Goal: Information Seeking & Learning: Learn about a topic

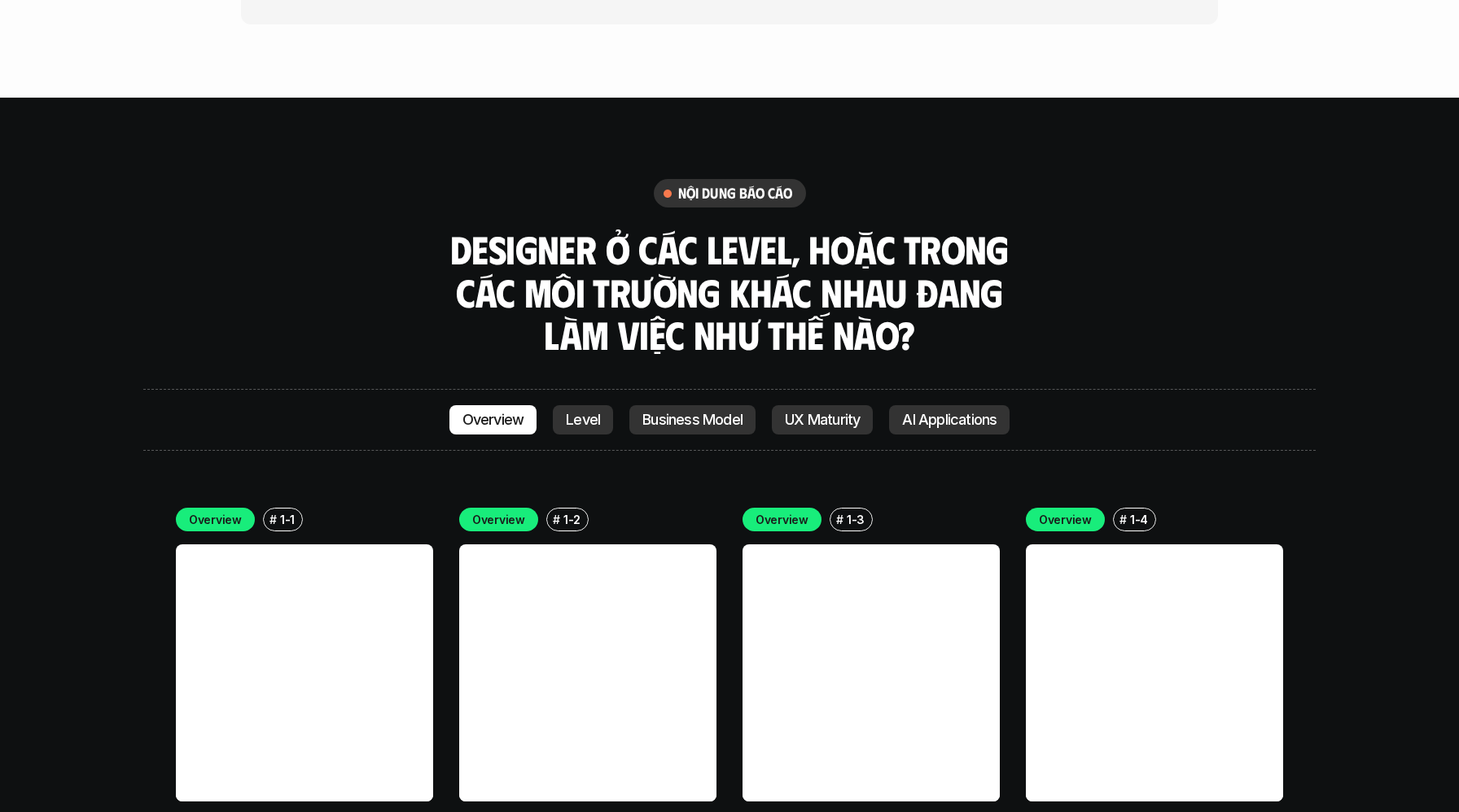
scroll to position [4630, 0]
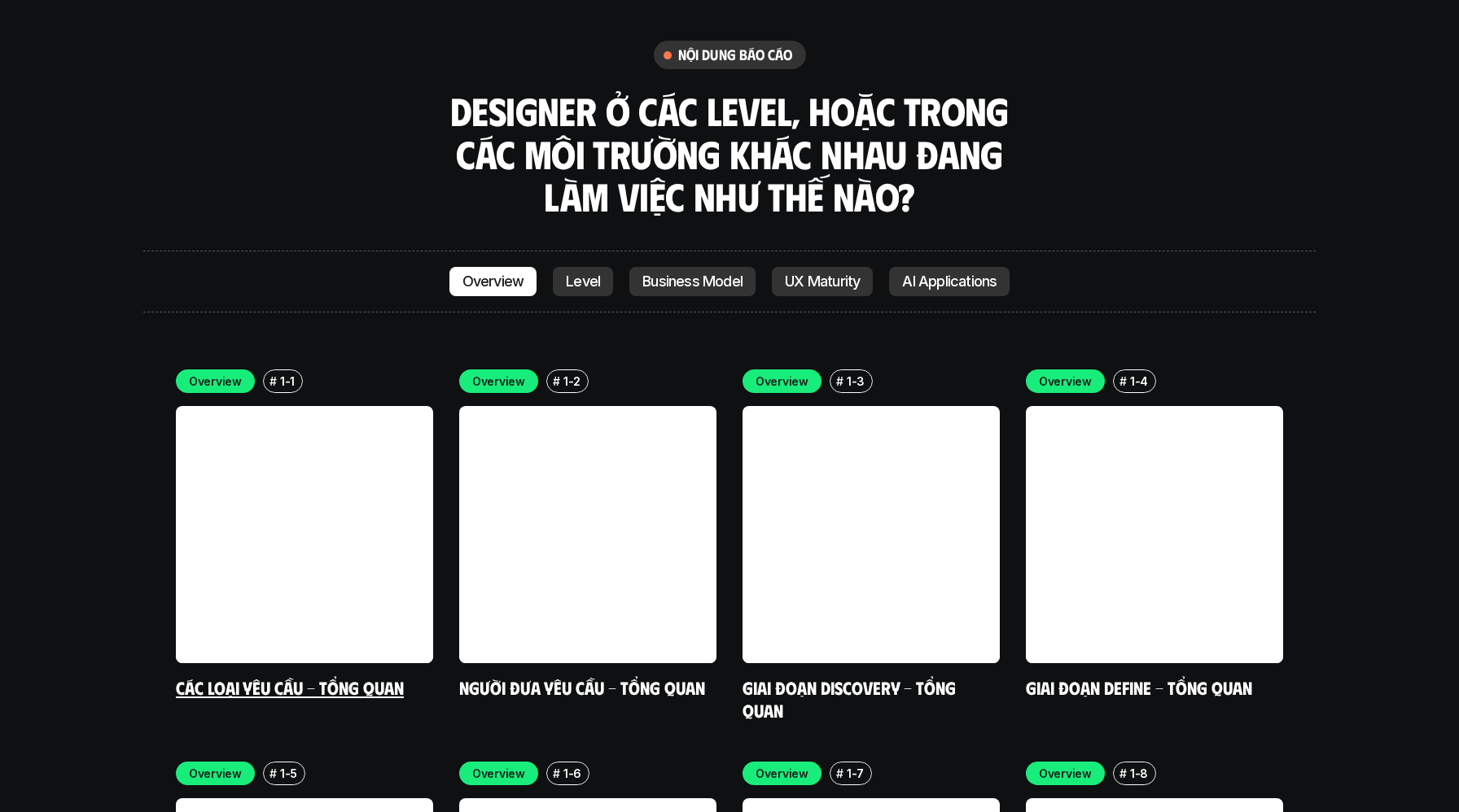
click at [285, 369] on div "# 1-1" at bounding box center [283, 381] width 39 height 24
click at [284, 373] on p "1-1" at bounding box center [287, 381] width 15 height 17
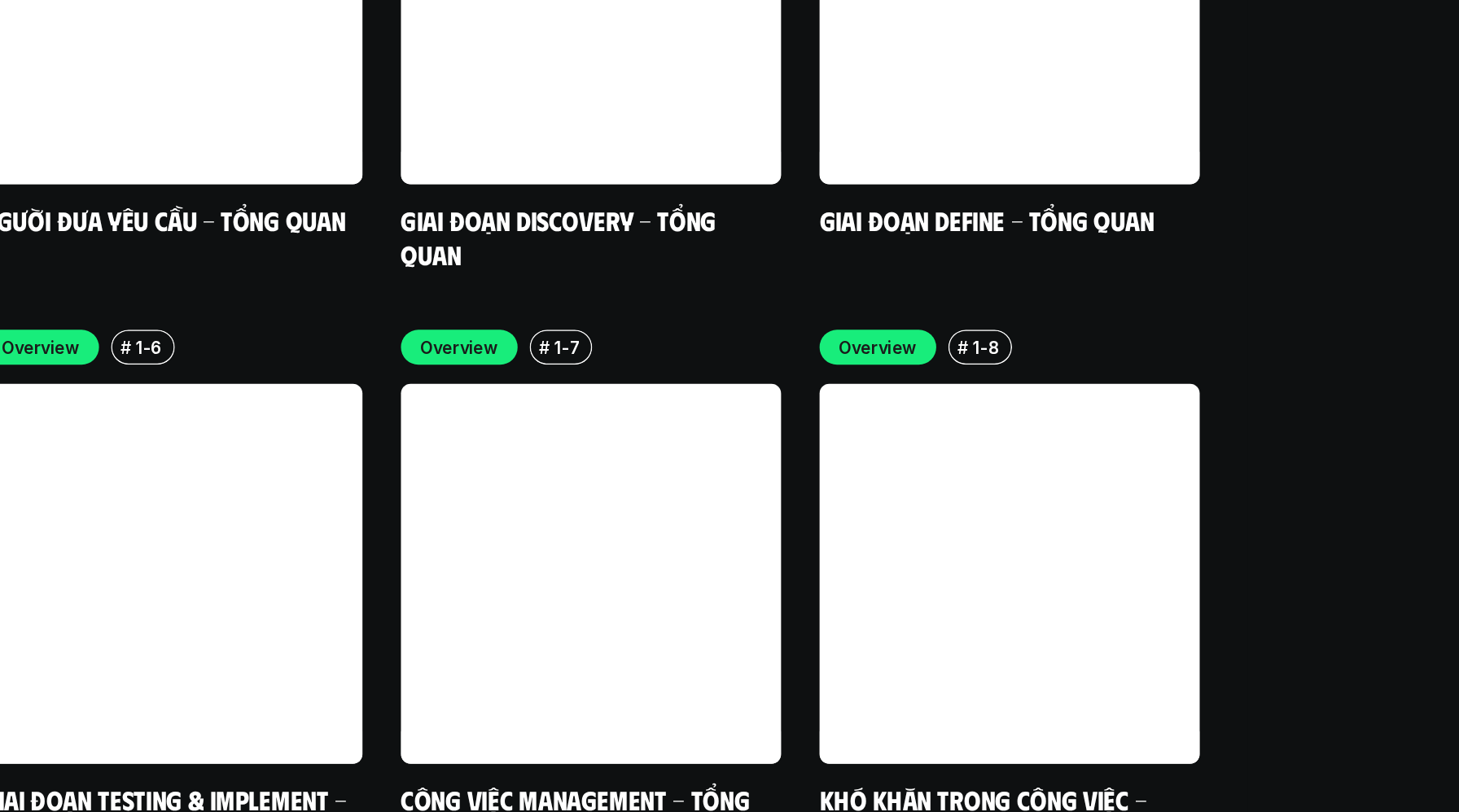
scroll to position [4920, 0]
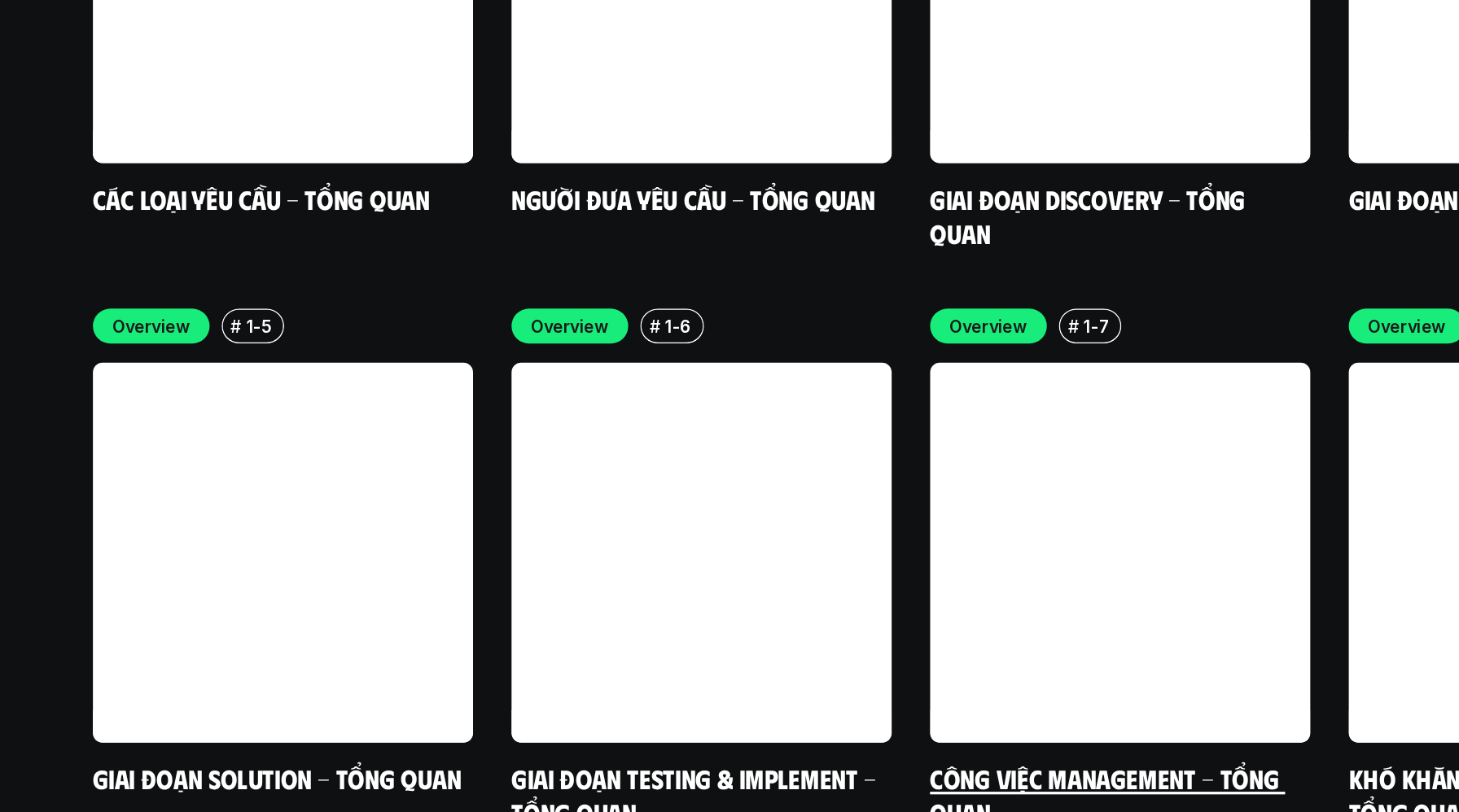
click at [830, 512] on link at bounding box center [870, 636] width 257 height 257
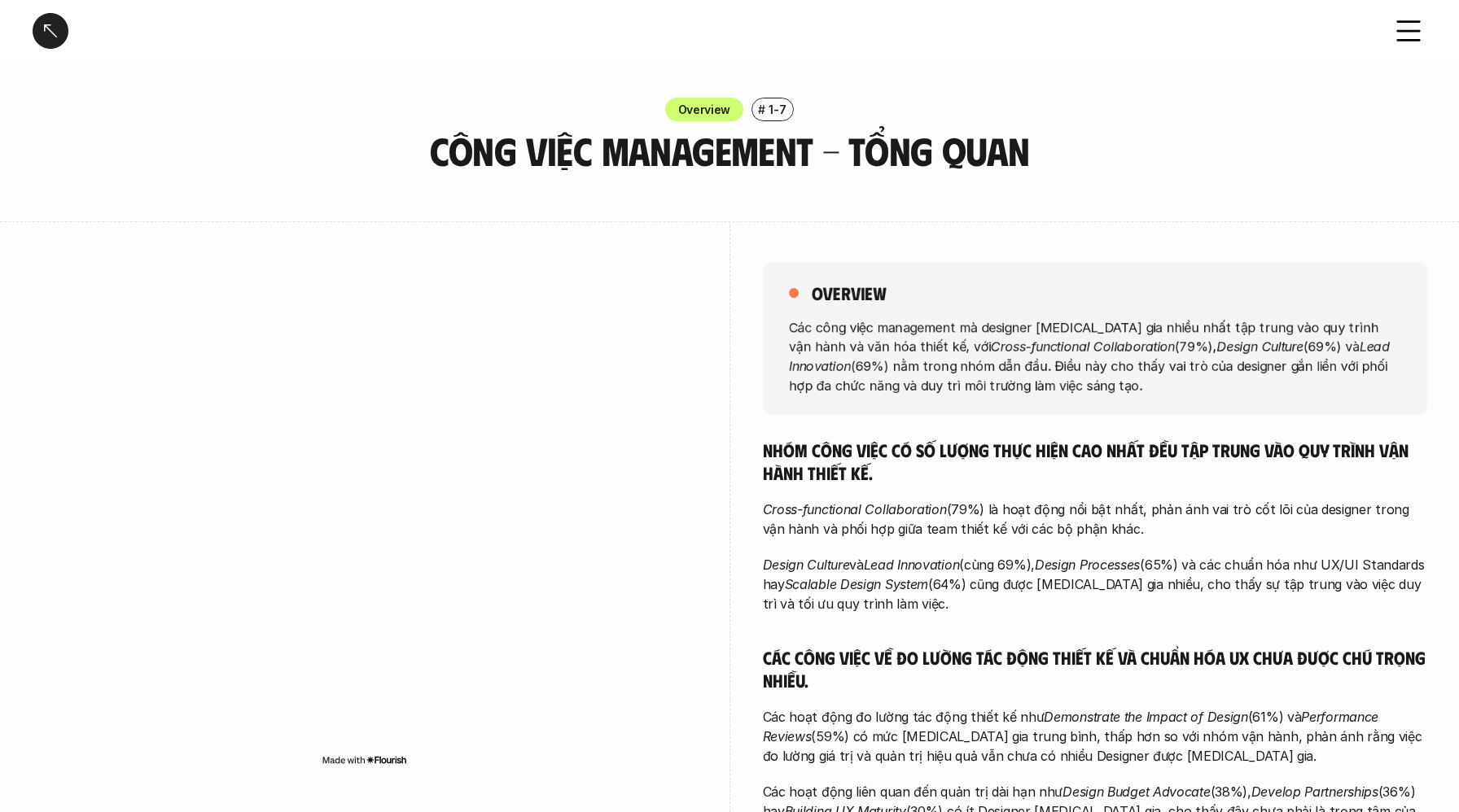
click at [53, 37] on div at bounding box center [50, 31] width 36 height 36
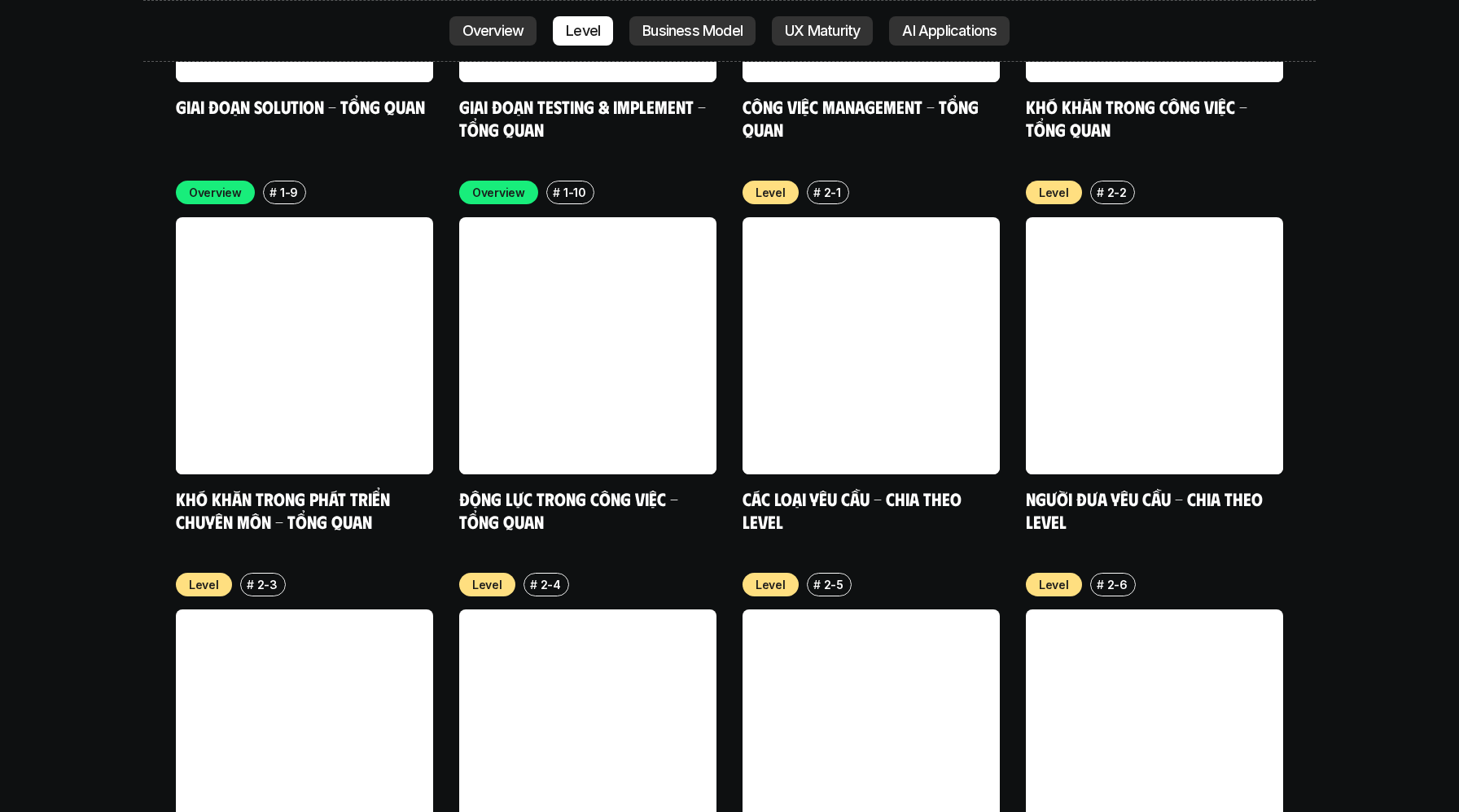
scroll to position [5604, 0]
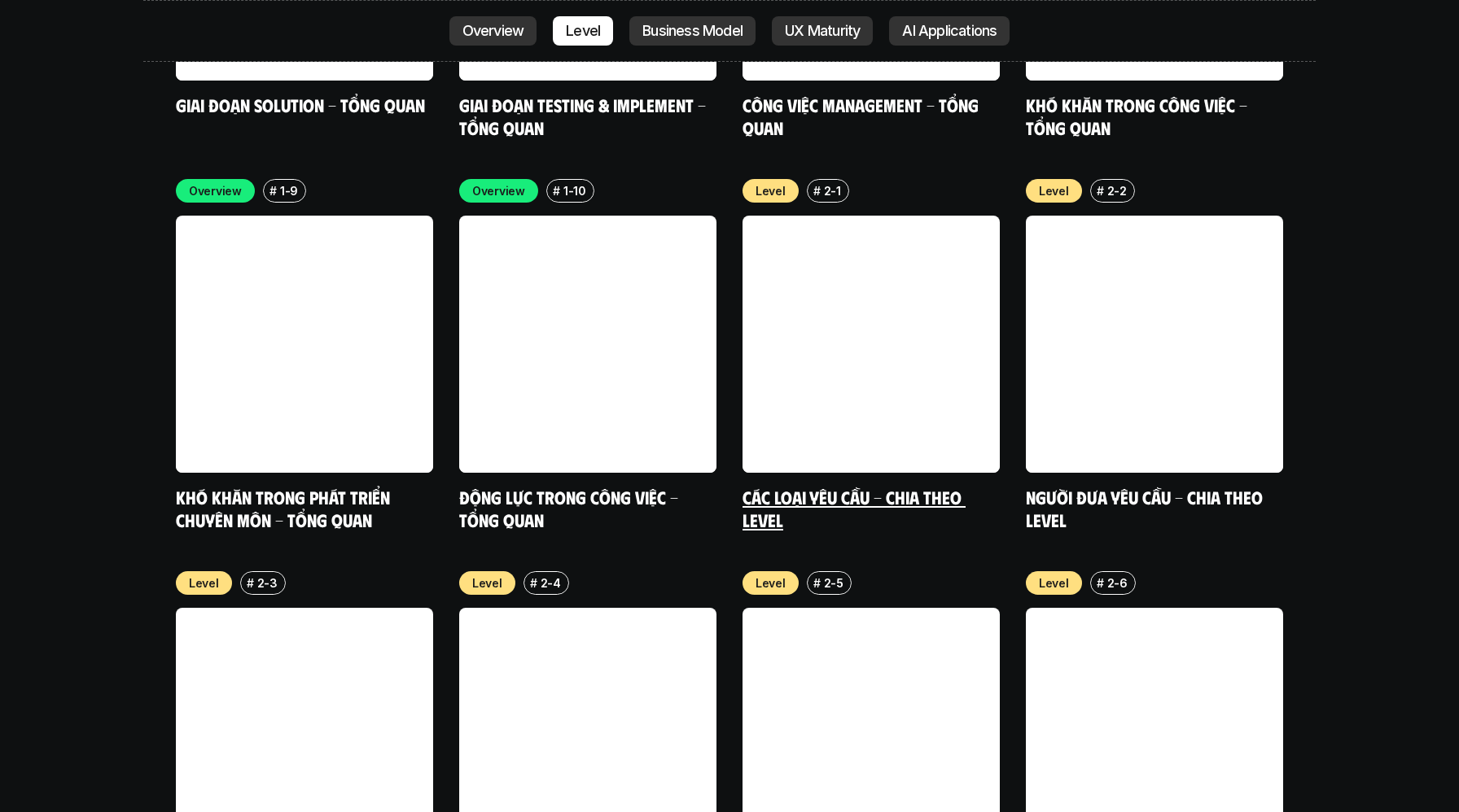
click at [821, 252] on link at bounding box center [870, 344] width 257 height 257
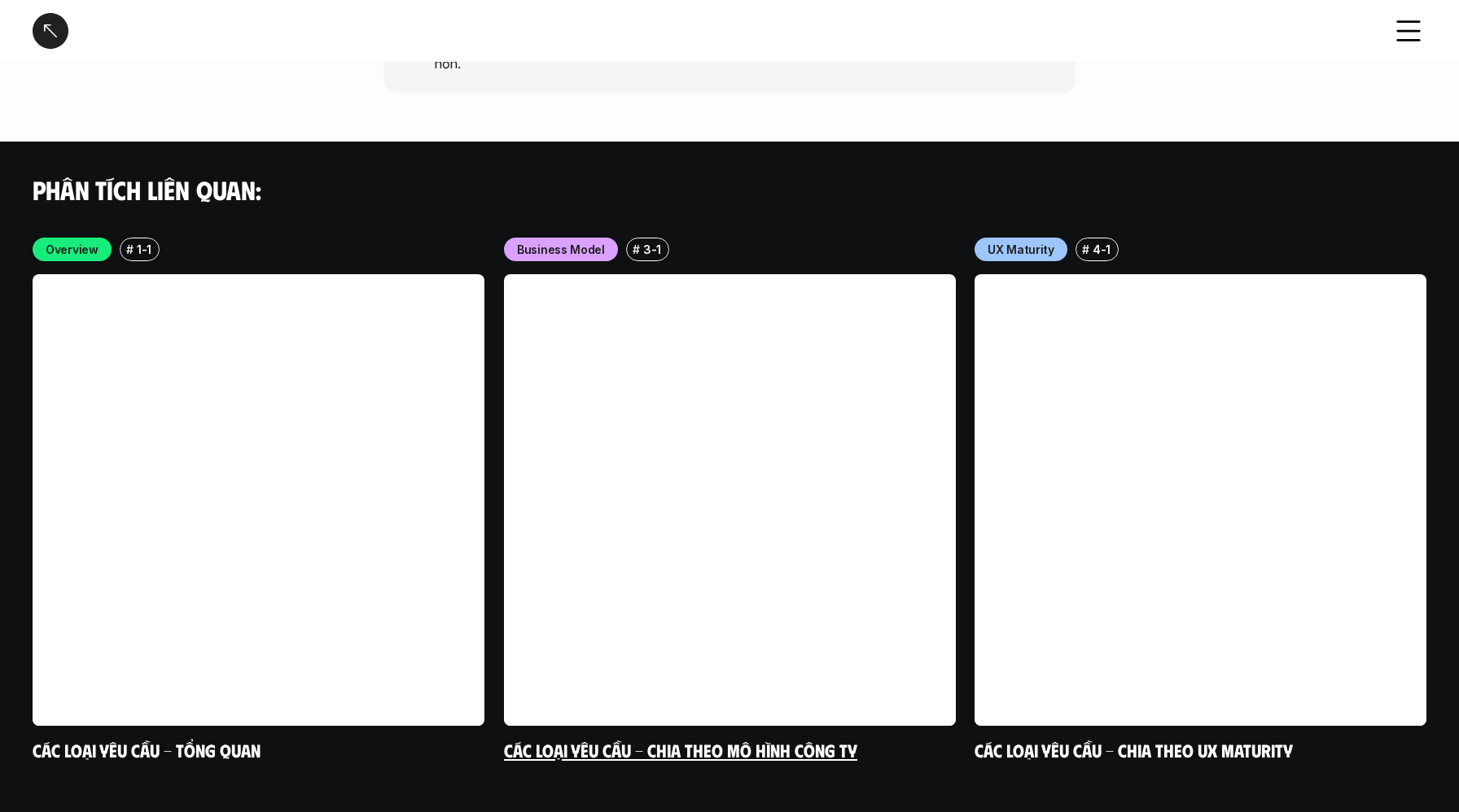
scroll to position [4619, 0]
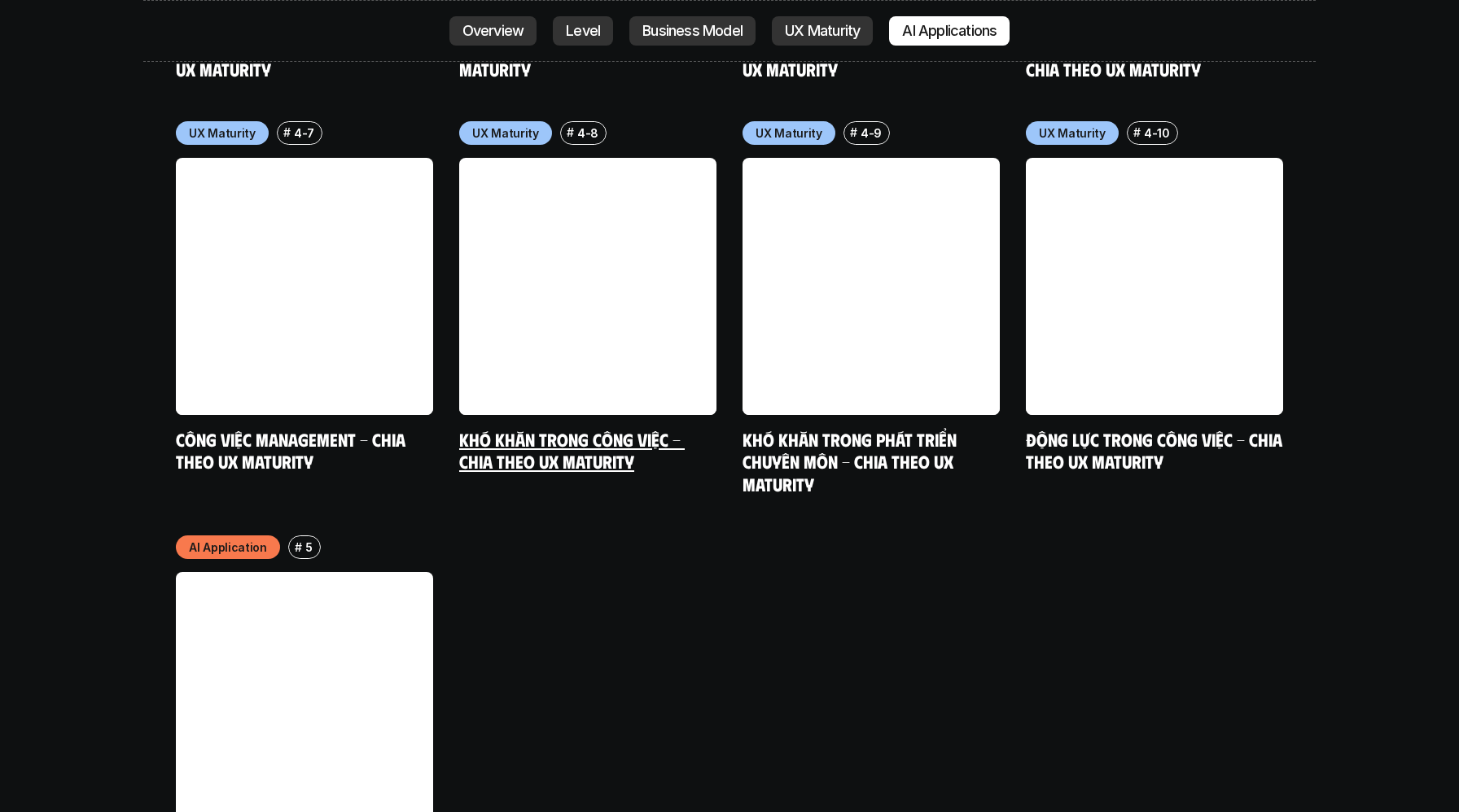
scroll to position [8437, 0]
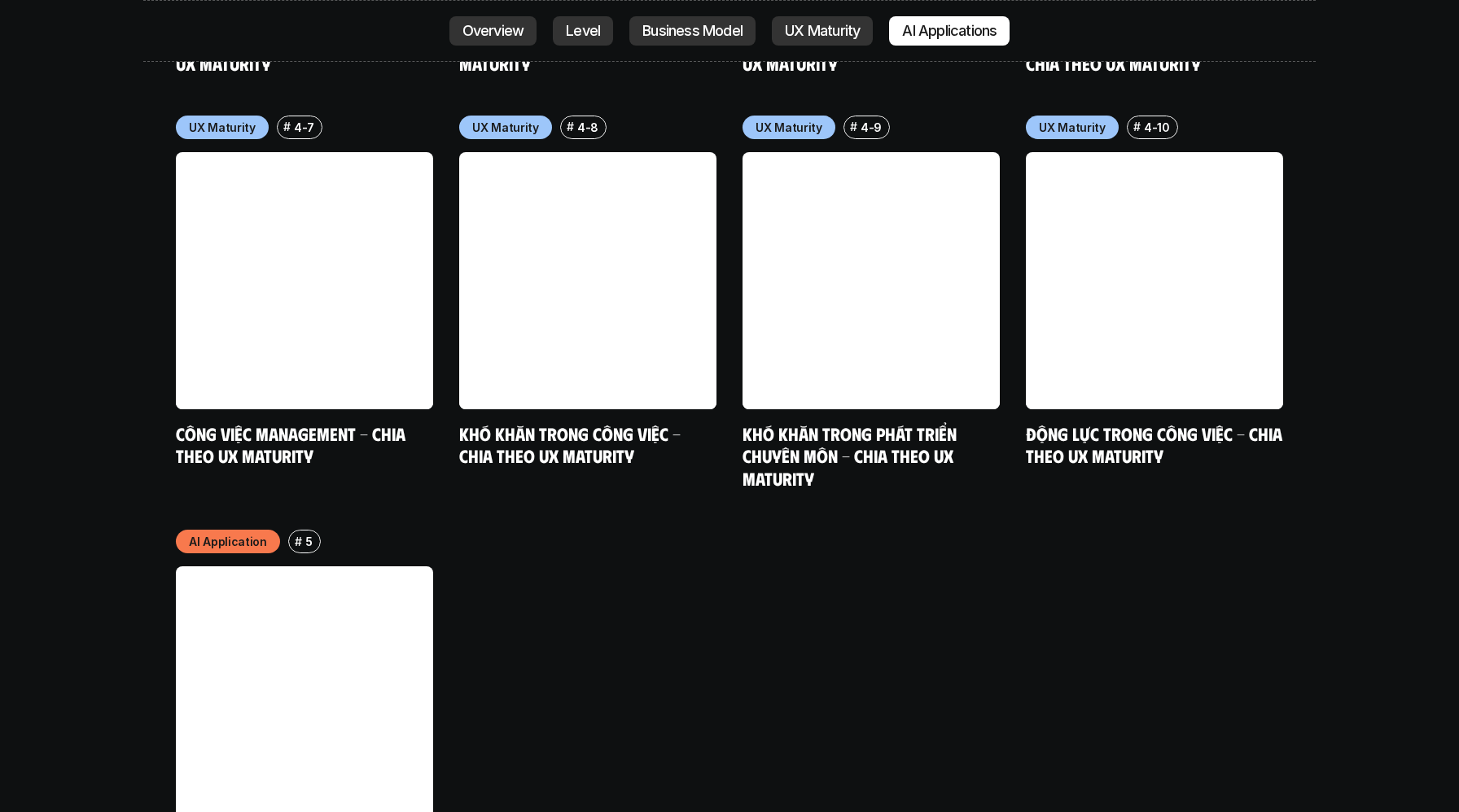
click at [368, 599] on link at bounding box center [304, 694] width 257 height 257
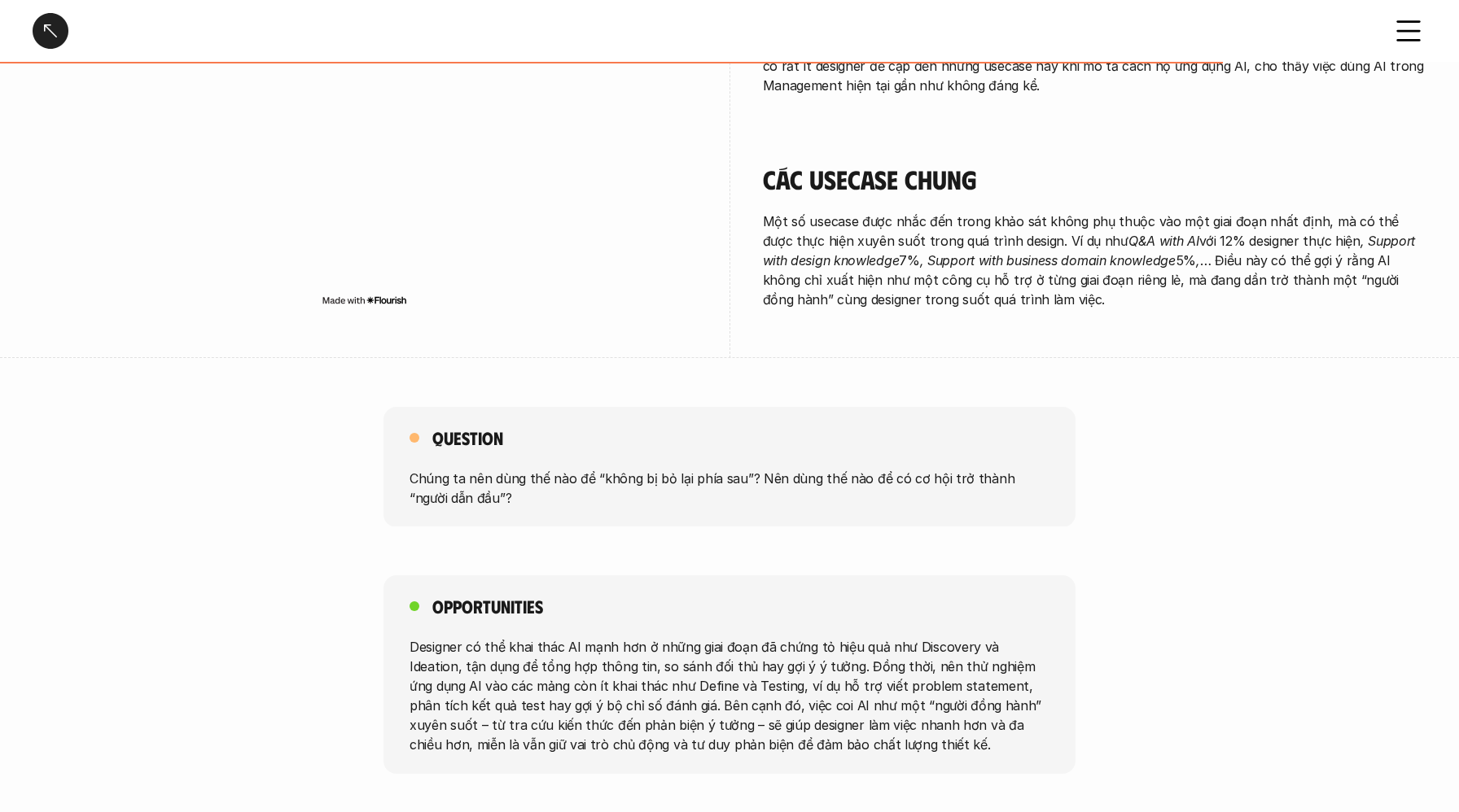
scroll to position [2885, 0]
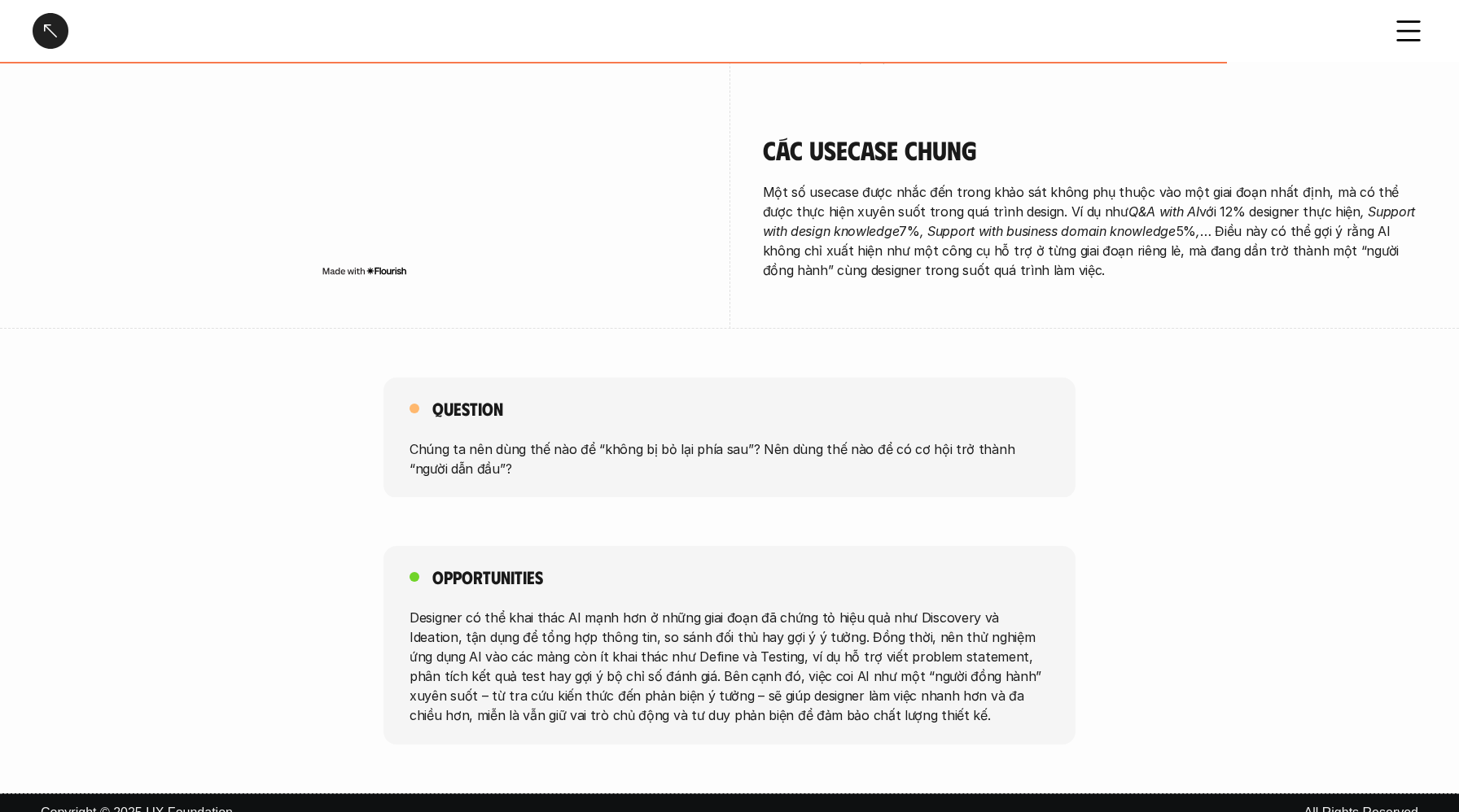
click at [49, 32] on div at bounding box center [50, 31] width 36 height 36
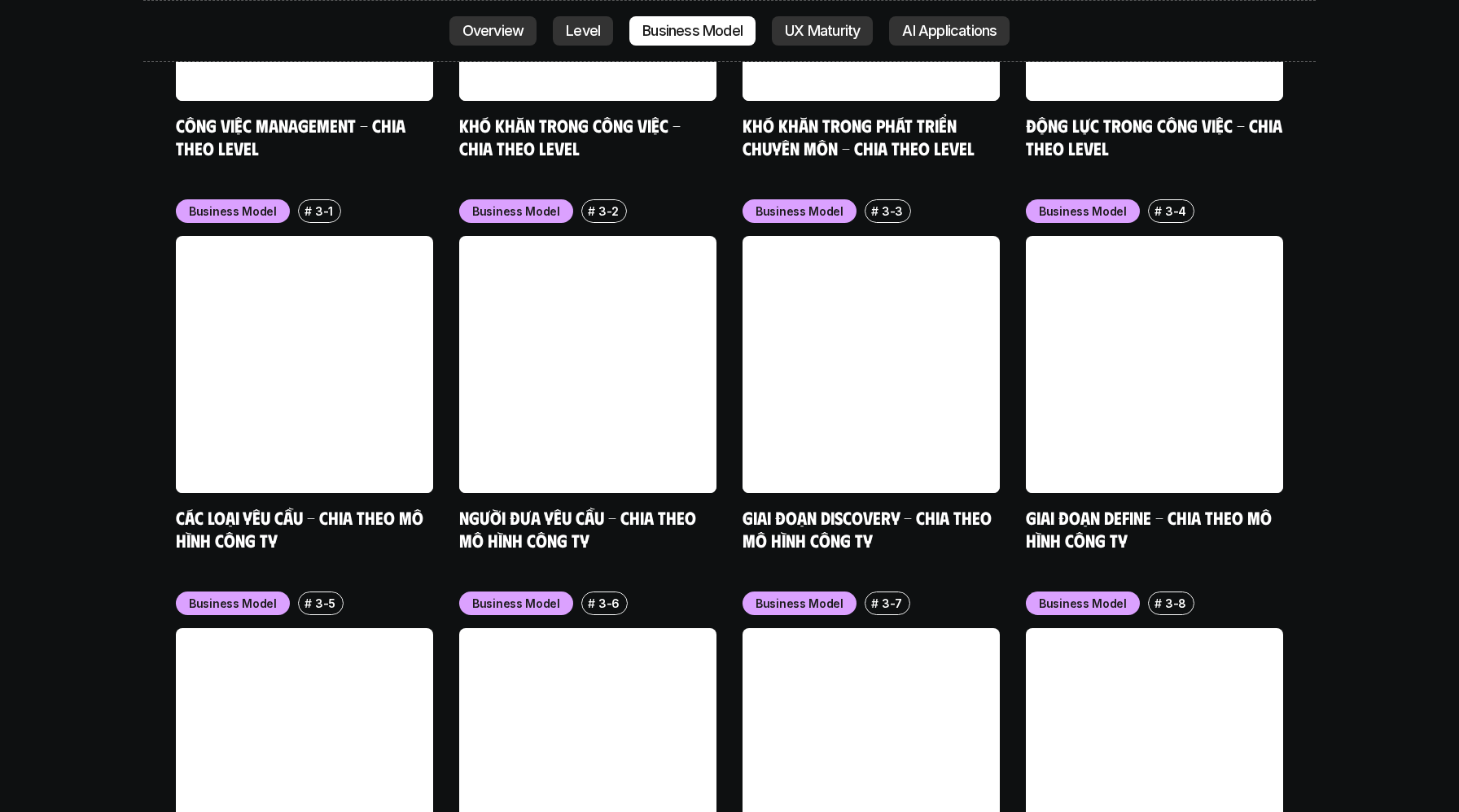
scroll to position [6756, 0]
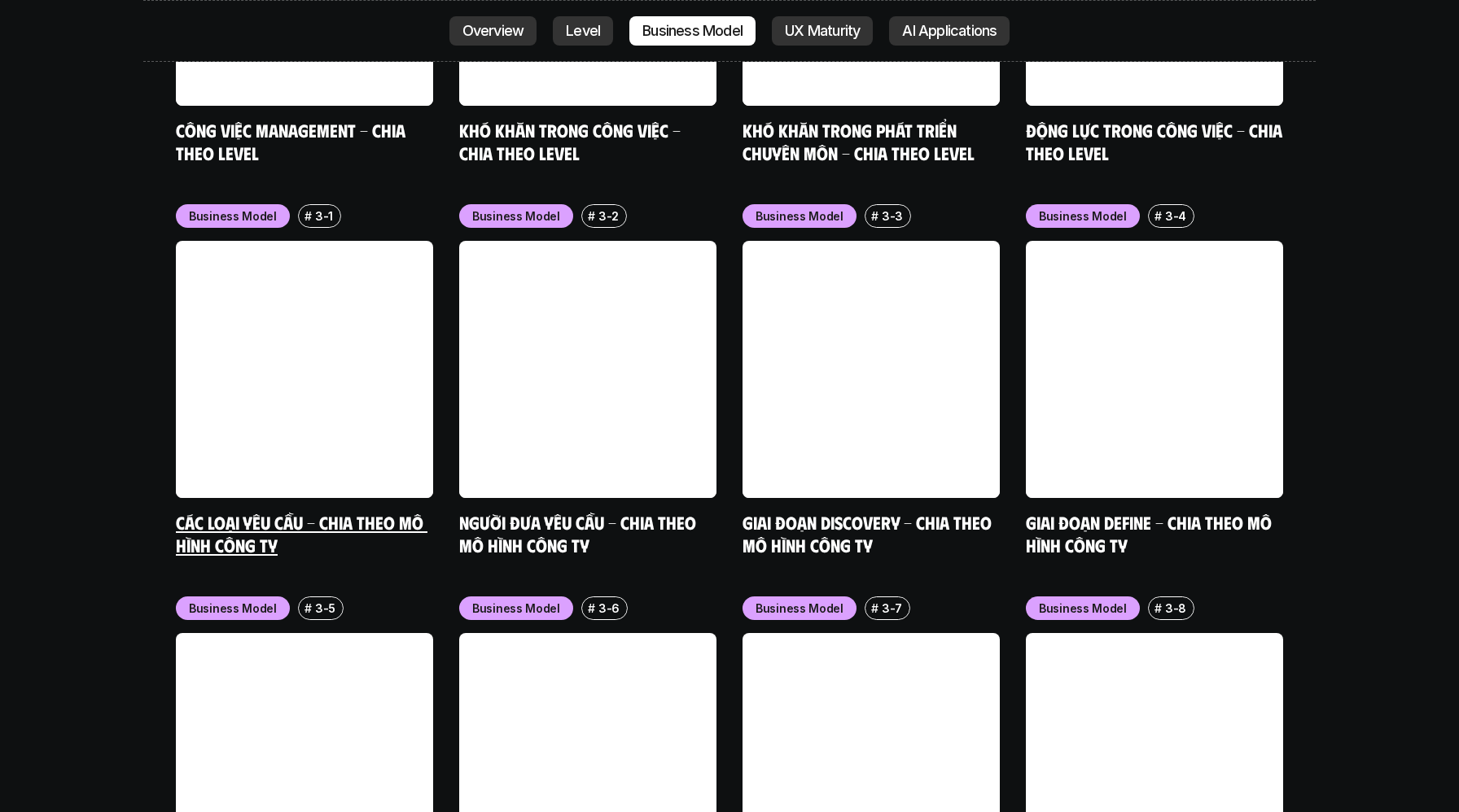
click at [217, 511] on link "Các loại yêu cầu - Chia theo mô hình công ty" at bounding box center [301, 533] width 252 height 45
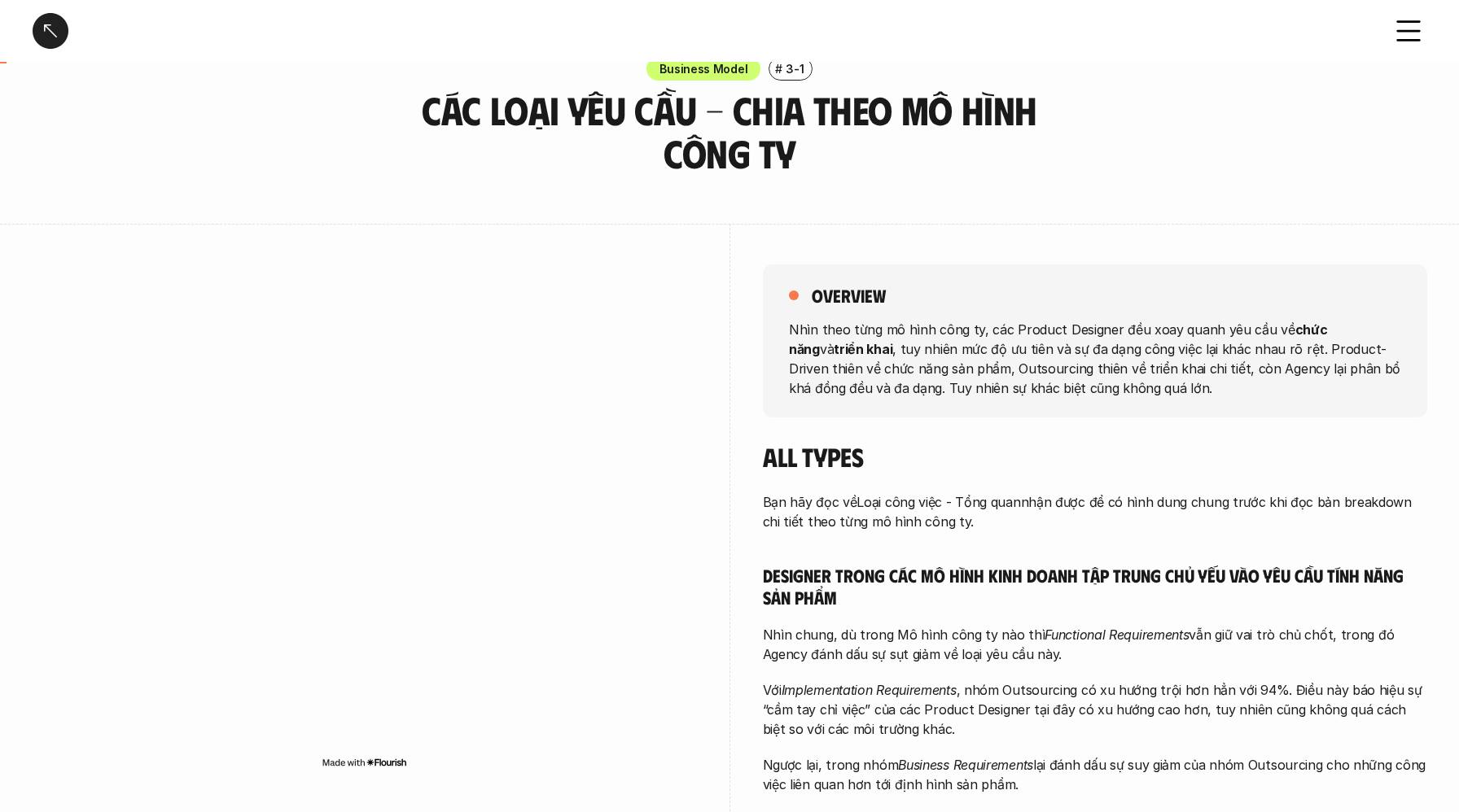
scroll to position [39, 0]
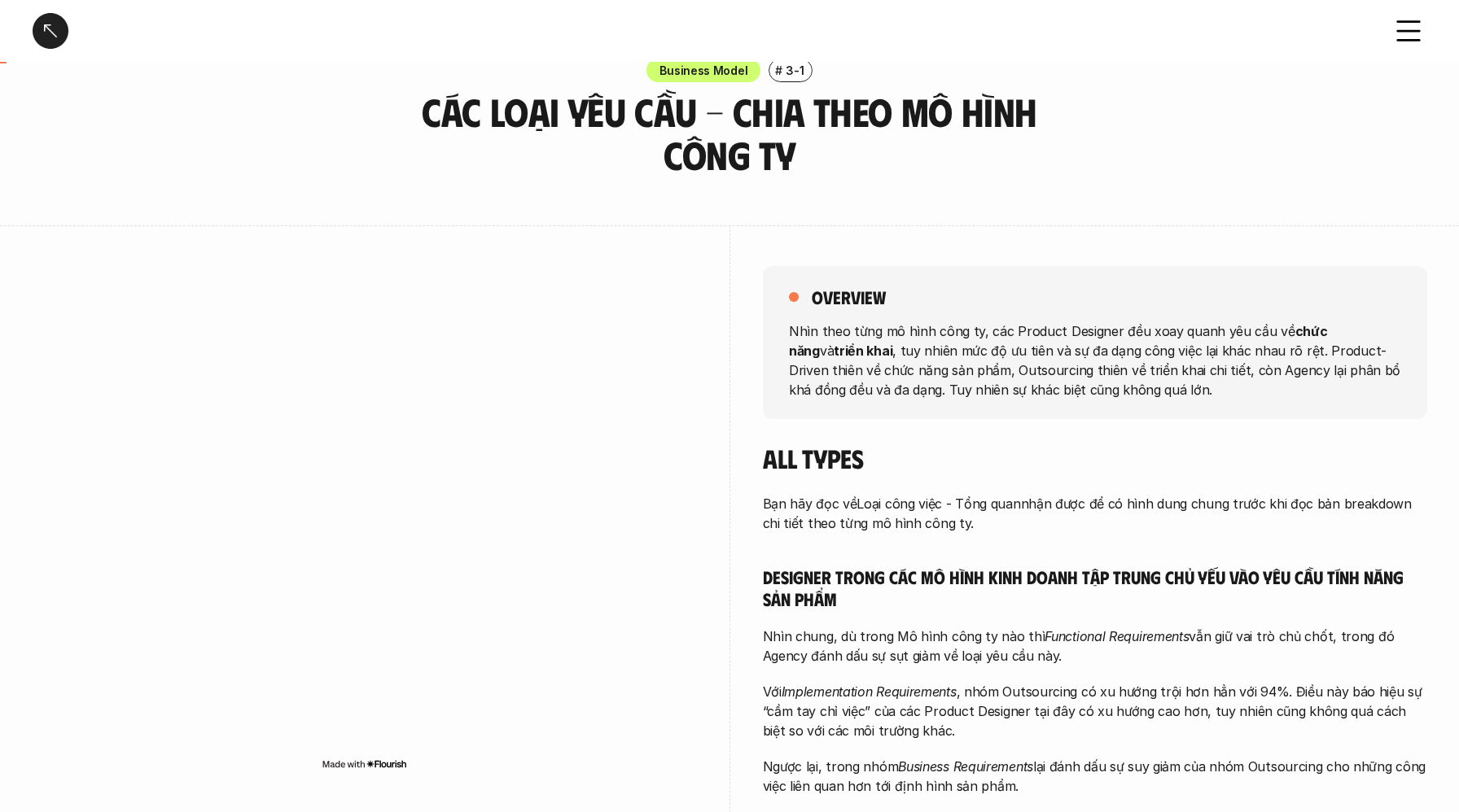
click at [157, 236] on div at bounding box center [364, 524] width 664 height 596
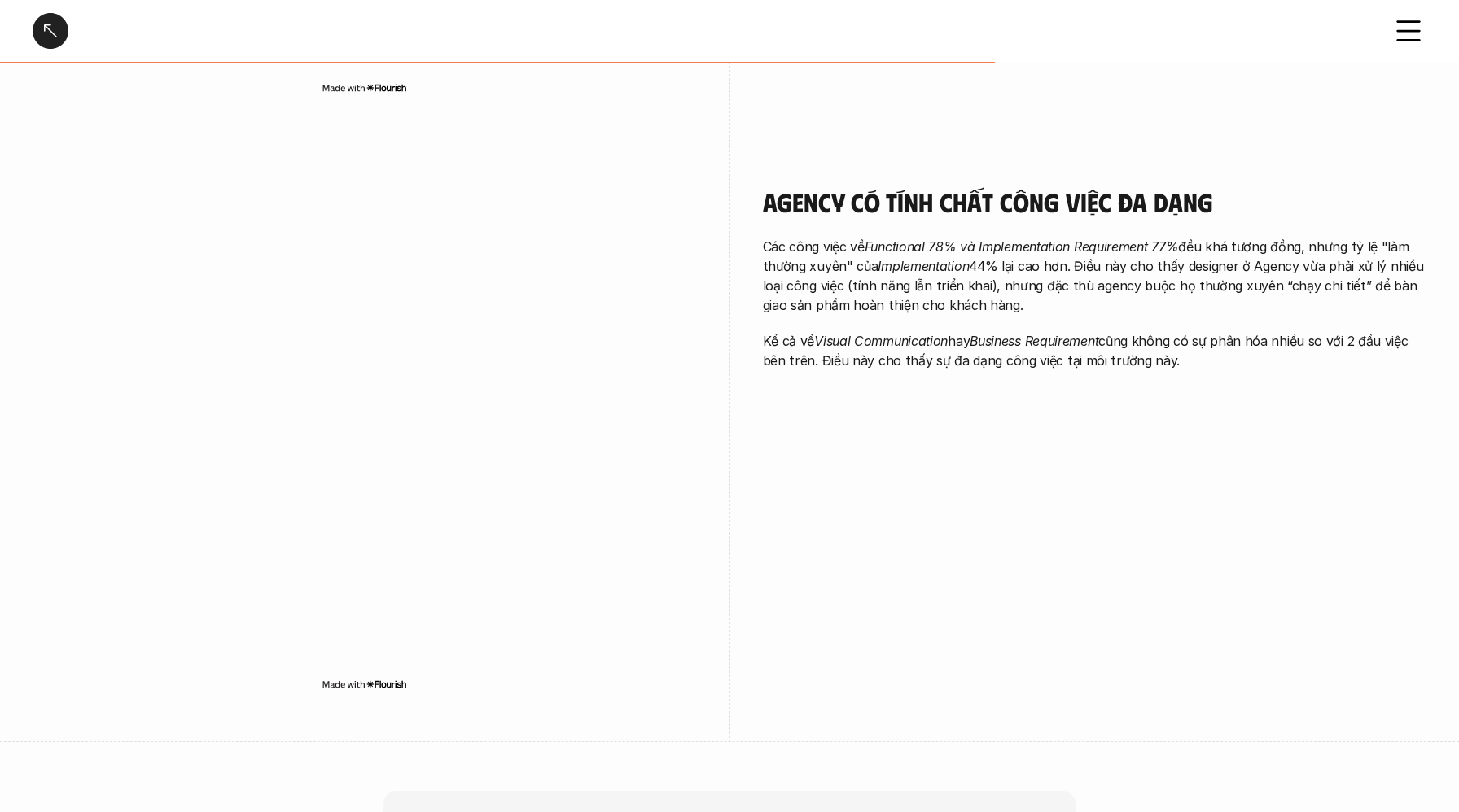
scroll to position [2603, 0]
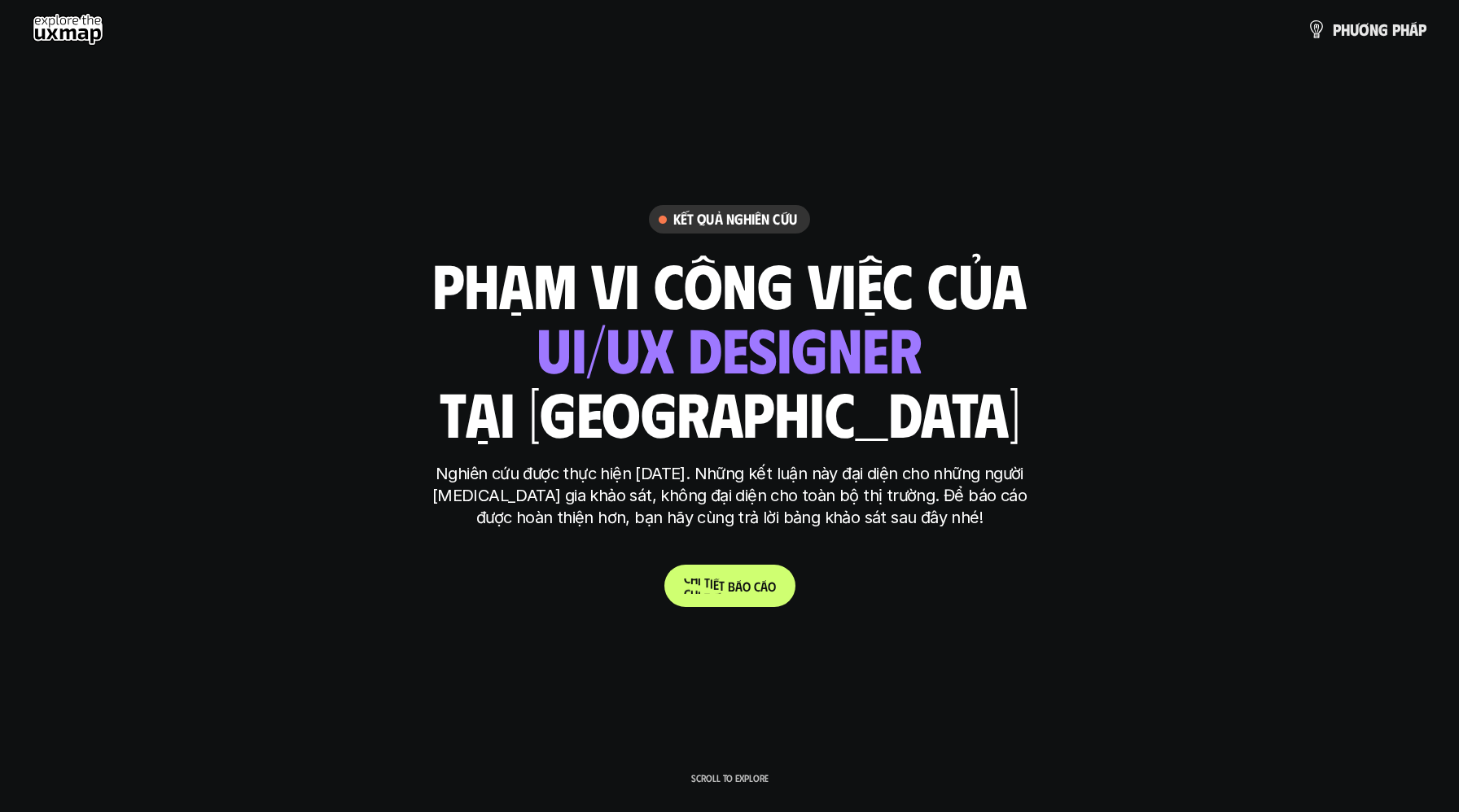
click at [748, 591] on p "C h i t i ế t b á o c á o" at bounding box center [730, 587] width 92 height 16
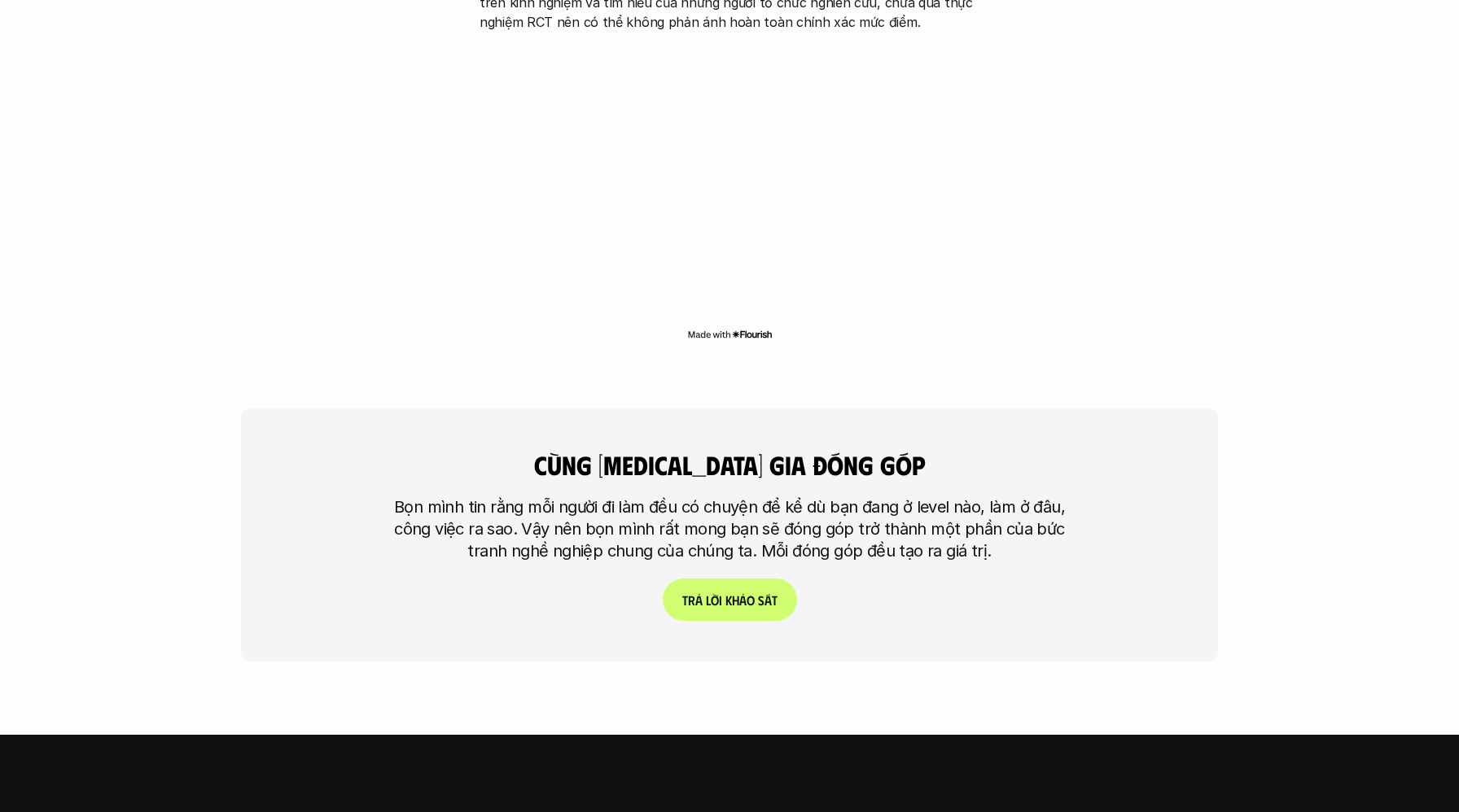
scroll to position [4491, 0]
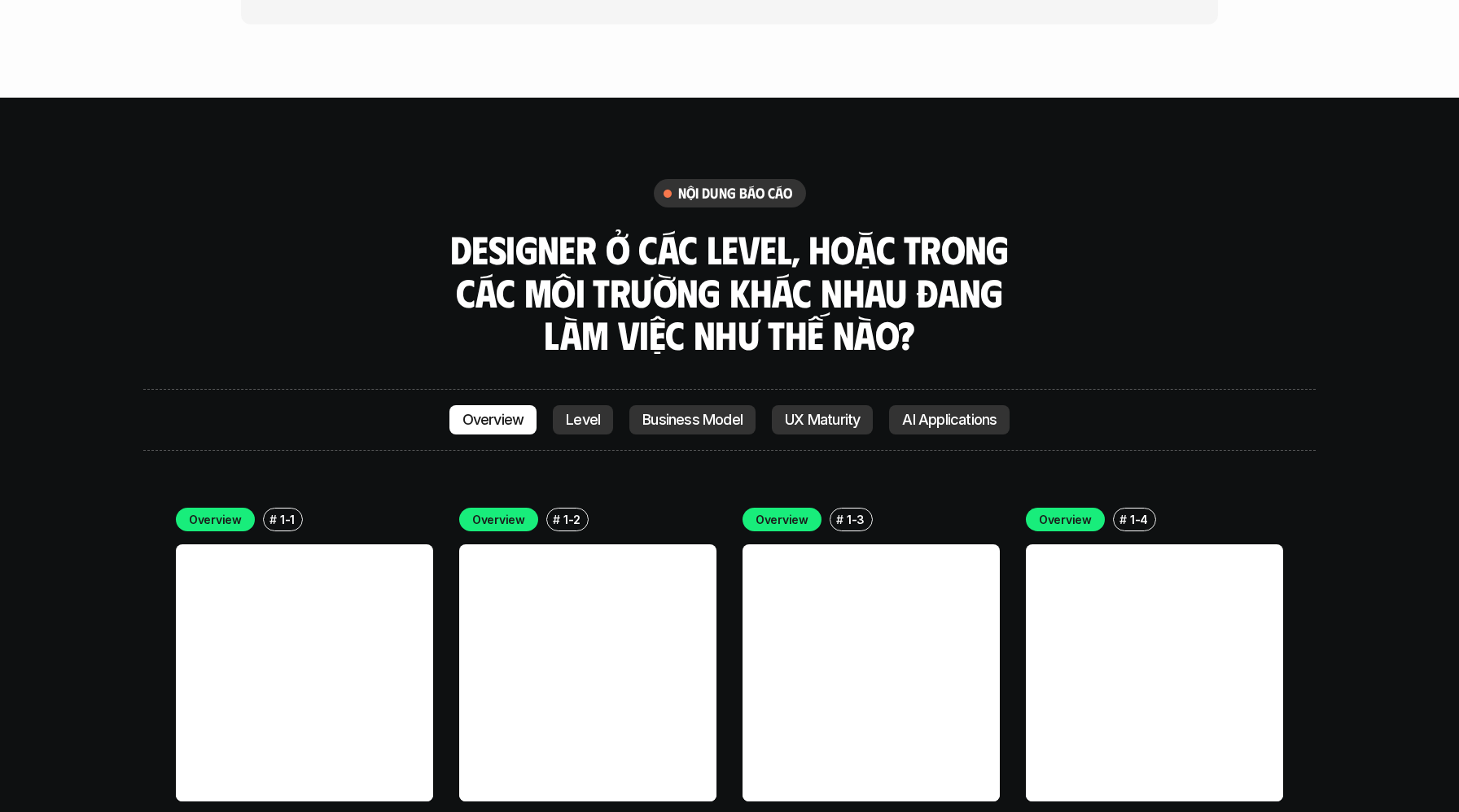
click at [576, 405] on link "Level" at bounding box center [583, 419] width 61 height 29
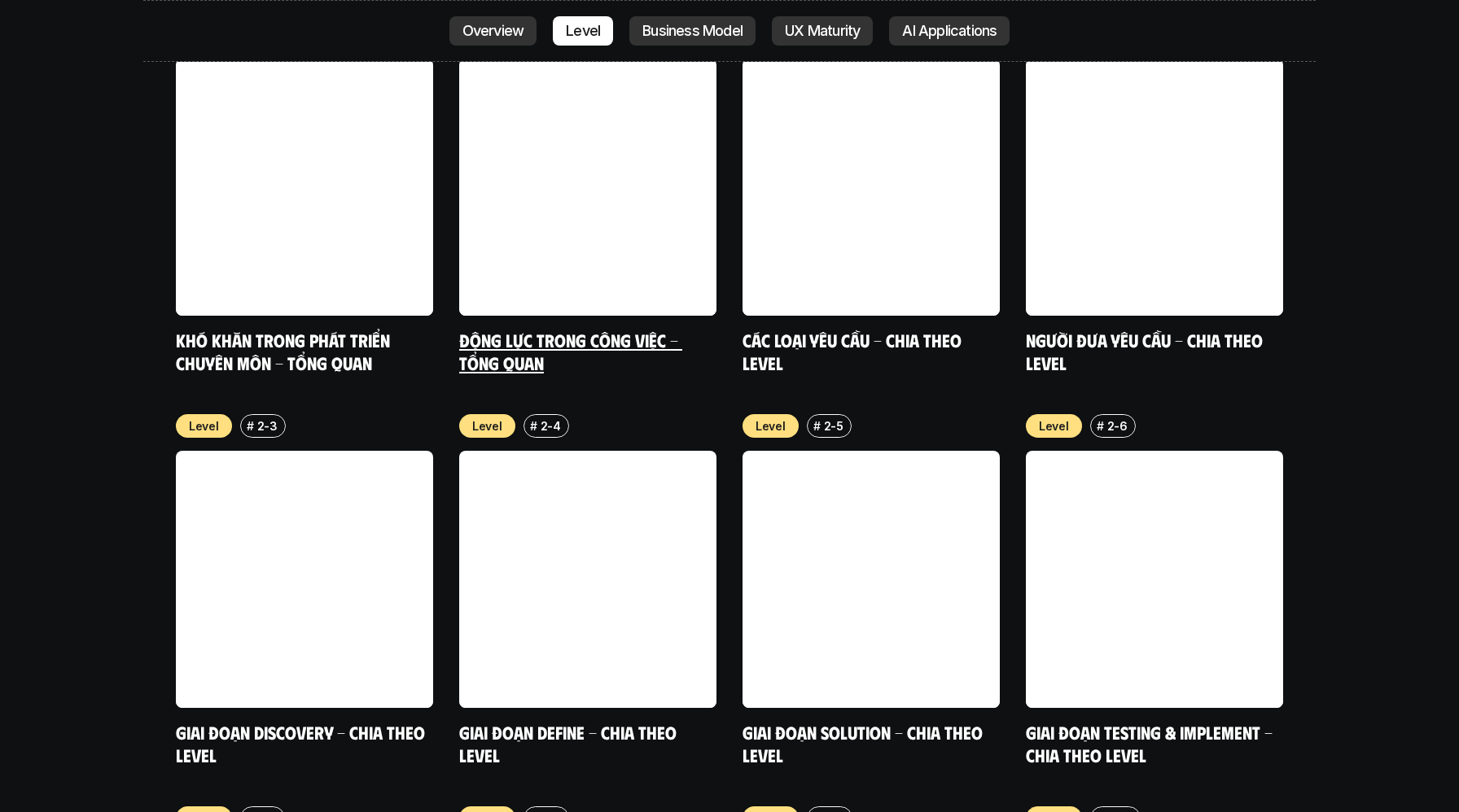
scroll to position [5764, 0]
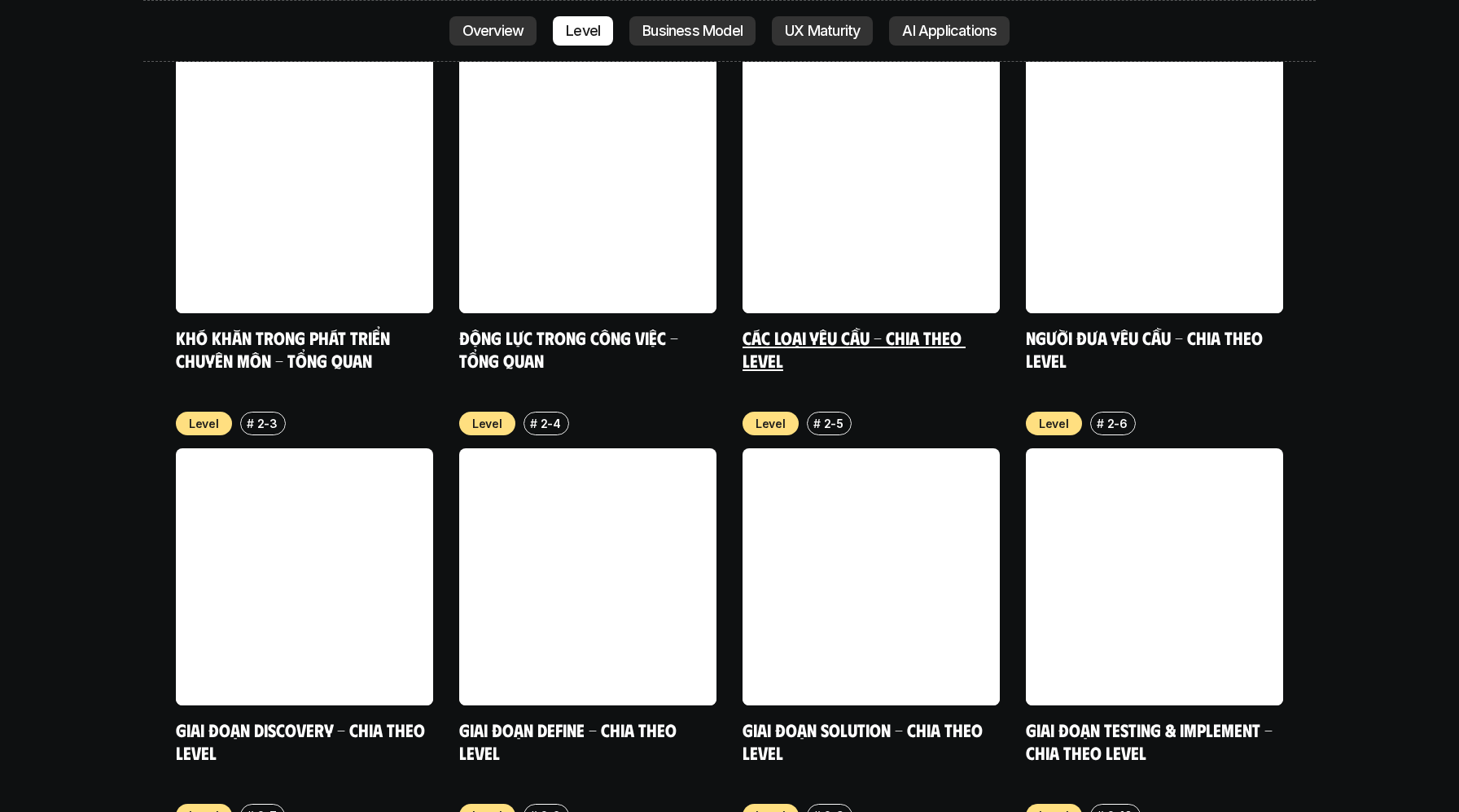
click at [921, 56] on link at bounding box center [870, 184] width 257 height 257
